Goal: Check status: Check status

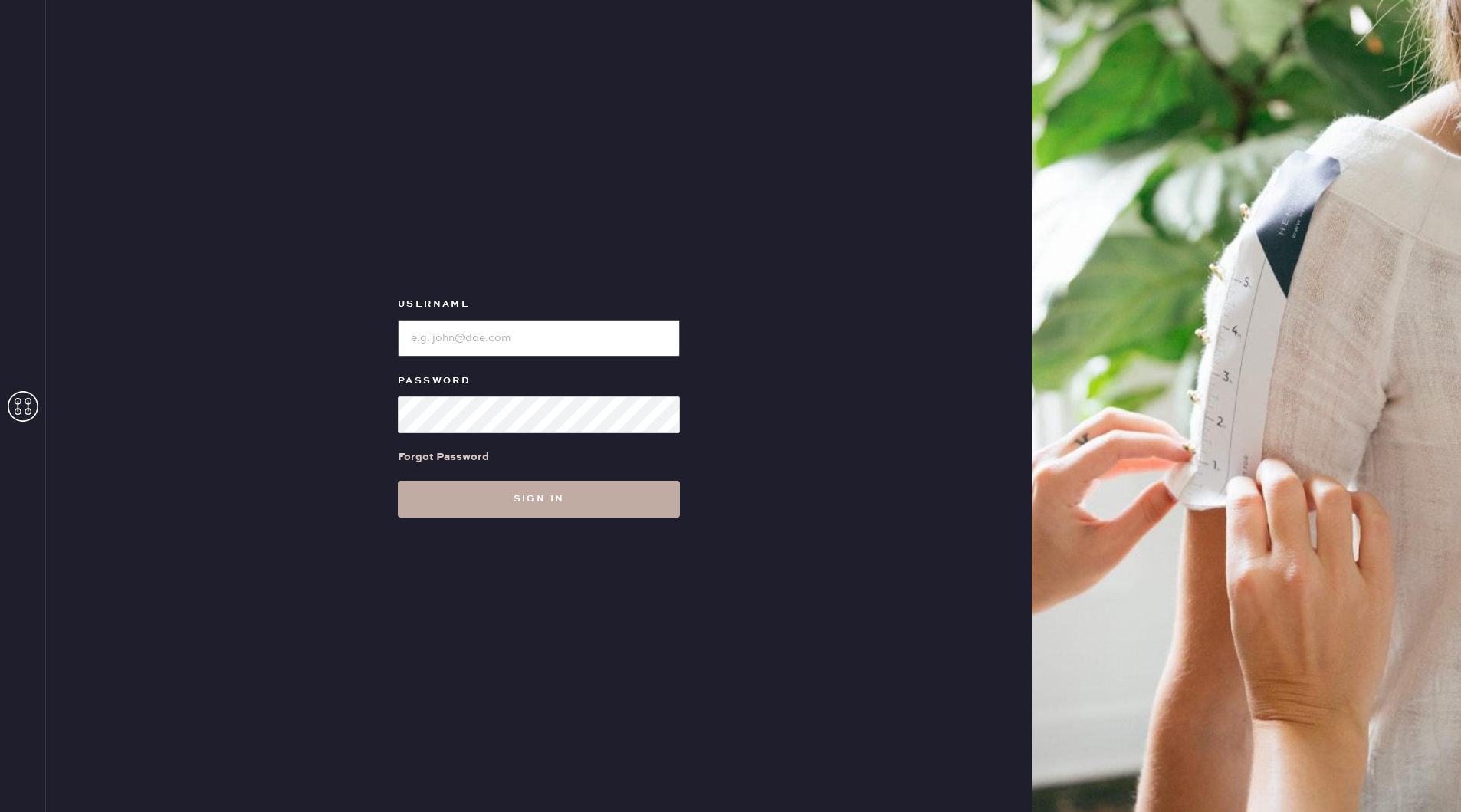
type input "[EMAIL_ADDRESS][DOMAIN_NAME]"
click at [558, 495] on button "Sign in" at bounding box center [538, 499] width 282 height 37
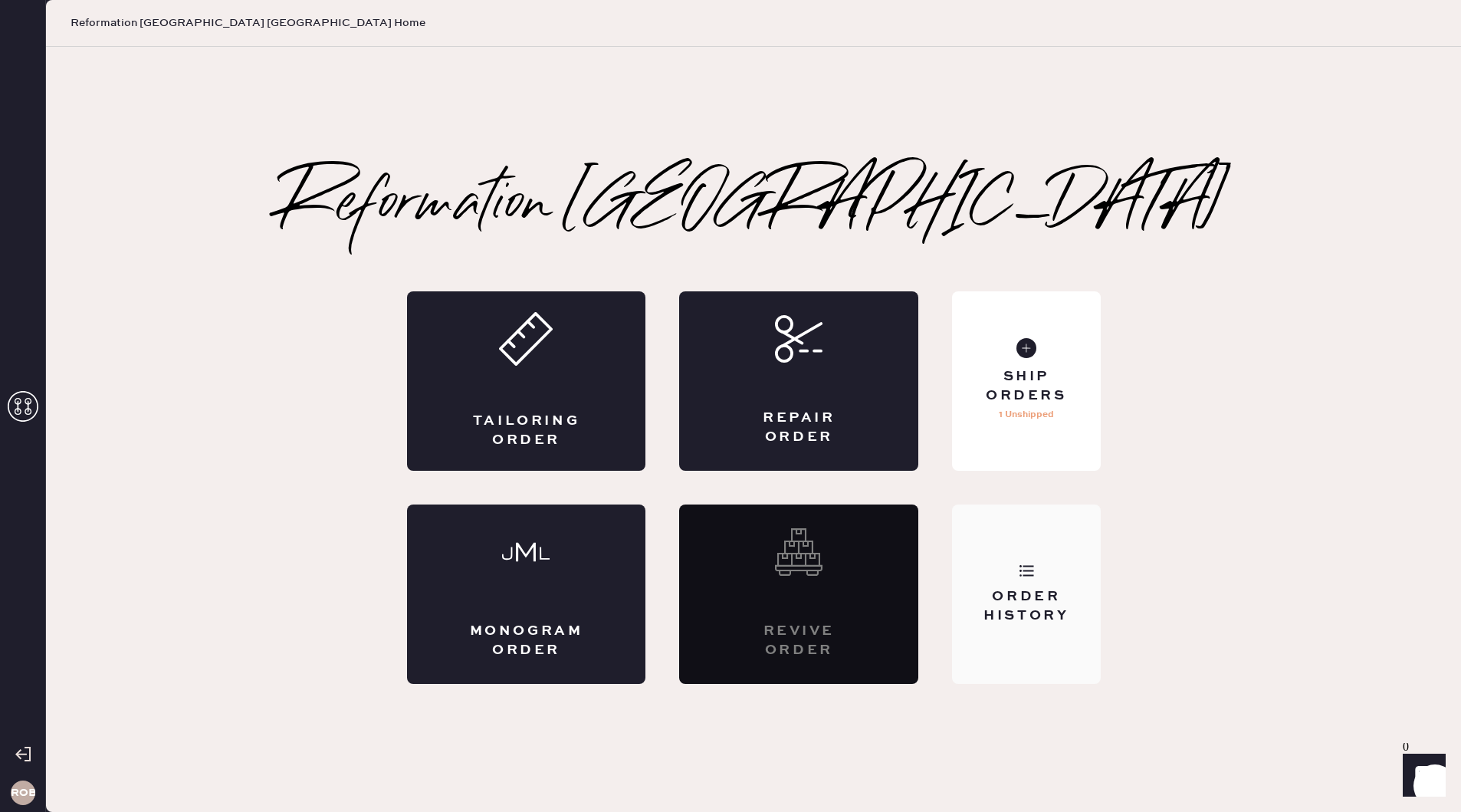
click at [1007, 585] on div "Order History" at bounding box center [1026, 594] width 148 height 179
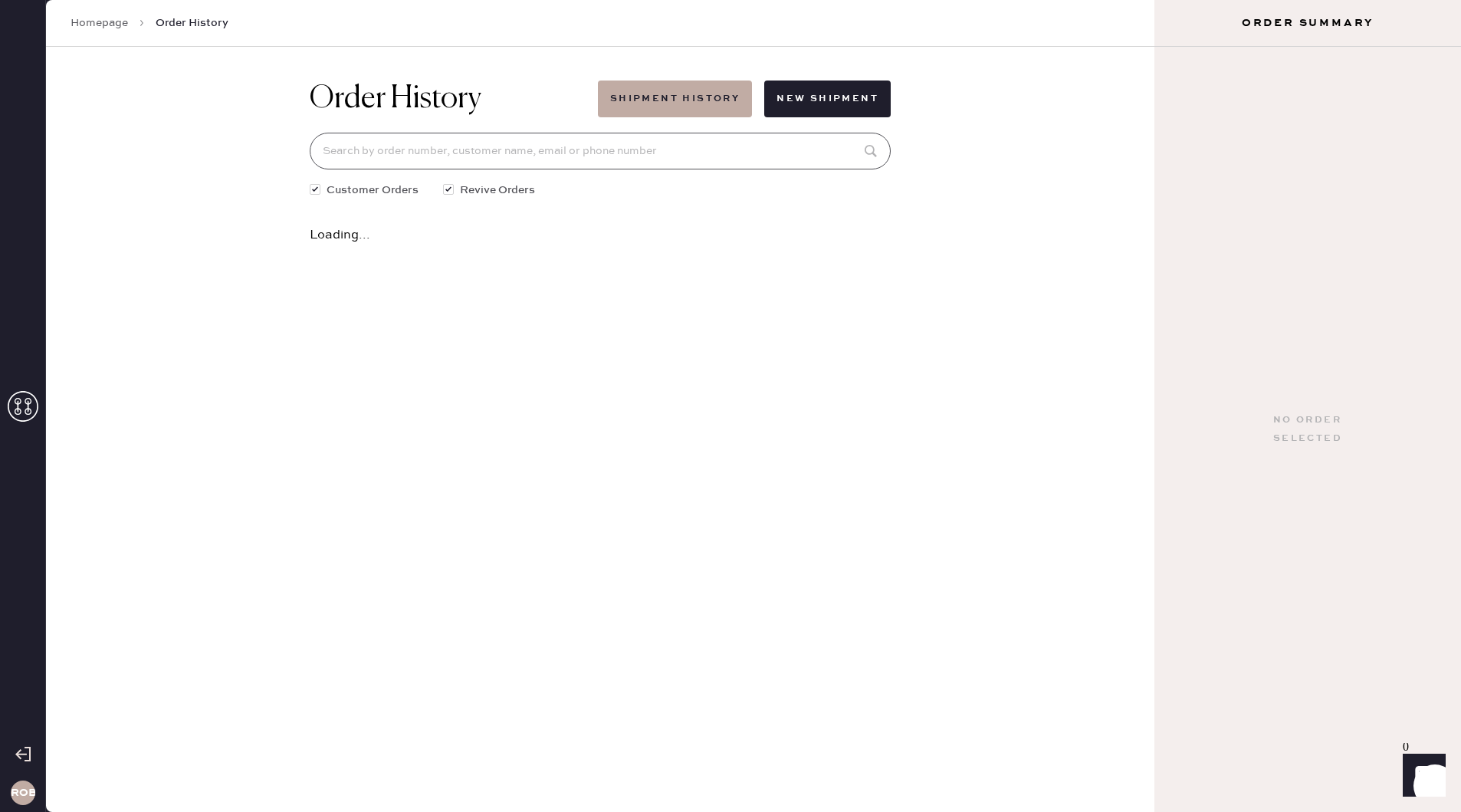
click at [628, 163] on input at bounding box center [600, 151] width 581 height 37
type input "[PERSON_NAME]"
drag, startPoint x: 863, startPoint y: 157, endPoint x: 880, endPoint y: 120, distance: 40.7
click at [863, 157] on icon at bounding box center [871, 151] width 15 height 15
